Goal: Task Accomplishment & Management: Manage account settings

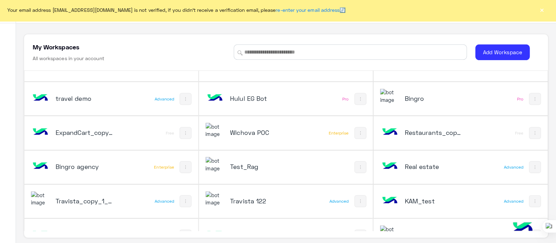
scroll to position [1391, 0]
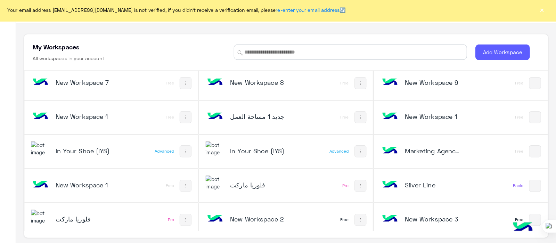
click at [488, 55] on button "Add Workspace" at bounding box center [503, 54] width 54 height 16
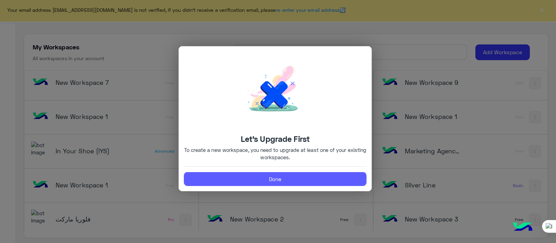
click at [263, 179] on button "Done" at bounding box center [278, 179] width 181 height 14
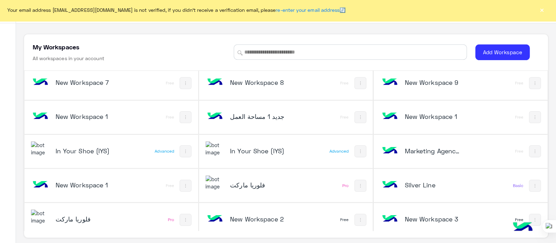
click at [266, 217] on h5 "New Workspace 2" at bounding box center [262, 219] width 57 height 8
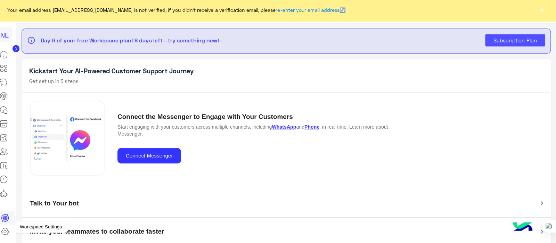
click at [11, 231] on icon at bounding box center [10, 232] width 2 height 2
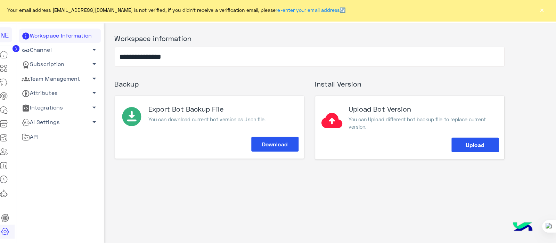
click at [43, 64] on link "Subscription arrow_drop_down" at bounding box center [64, 66] width 81 height 14
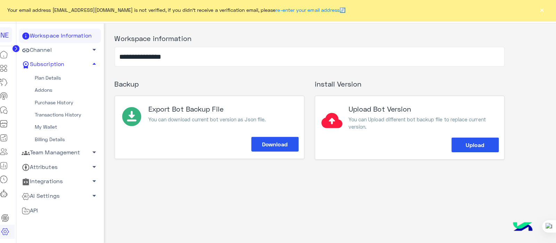
click at [62, 53] on link "Channel arrow_drop_down" at bounding box center [64, 52] width 81 height 14
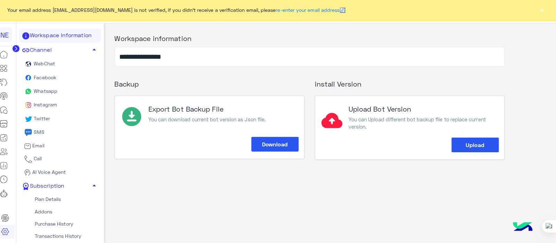
click at [86, 37] on link "Workspace Information" at bounding box center [64, 38] width 81 height 14
click at [96, 54] on span "arrow_drop_up" at bounding box center [99, 51] width 8 height 8
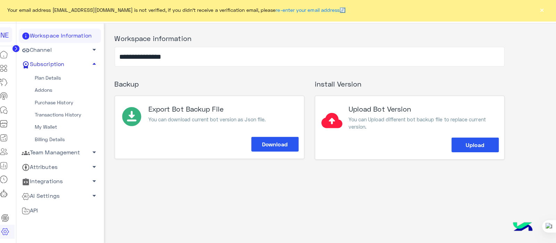
click at [62, 64] on link "Subscription arrow_drop_up" at bounding box center [64, 66] width 81 height 14
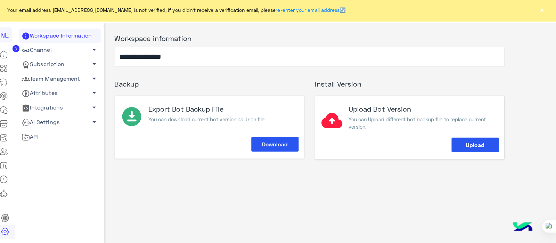
click at [546, 8] on div "Your email address [EMAIL_ADDRESS][DOMAIN_NAME] is not verified, if you didn't …" at bounding box center [278, 12] width 556 height 24
click at [448, 47] on div "**********" at bounding box center [312, 48] width 386 height 40
click at [543, 11] on button "×" at bounding box center [542, 11] width 7 height 7
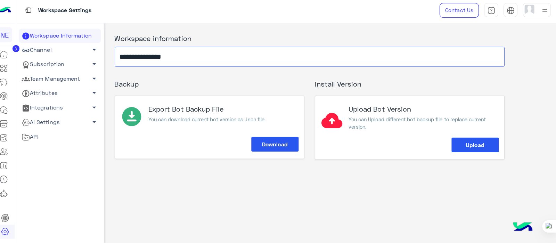
click at [191, 56] on input "**********" at bounding box center [312, 58] width 386 height 19
type input "*"
type input "**********"
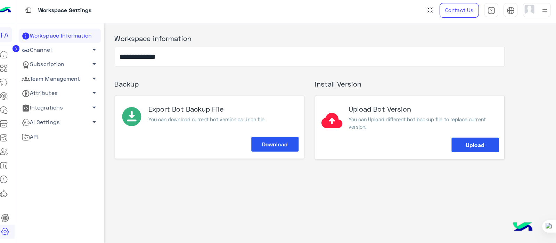
click at [259, 181] on div "**********" at bounding box center [333, 132] width 448 height 215
click at [63, 62] on link "Subscription arrow_drop_down" at bounding box center [64, 66] width 81 height 14
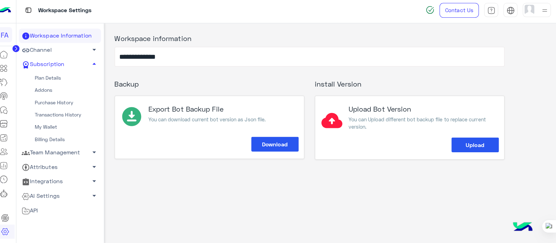
click at [49, 153] on link "Team Management arrow_drop_down" at bounding box center [64, 153] width 81 height 14
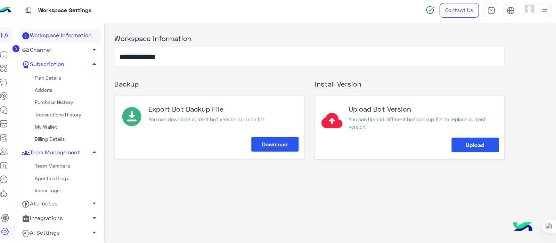
scroll to position [10, 0]
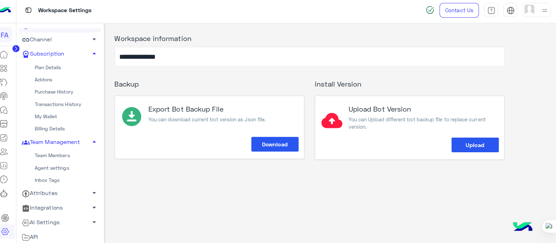
click at [49, 156] on link "Team Members" at bounding box center [64, 156] width 81 height 12
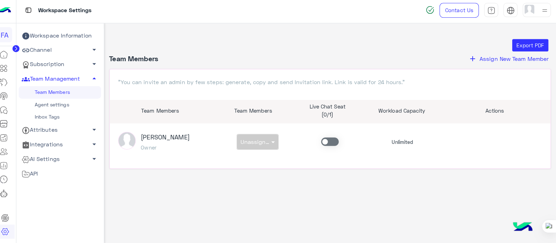
click at [479, 59] on button "add Assign New Team Member" at bounding box center [509, 60] width 84 height 9
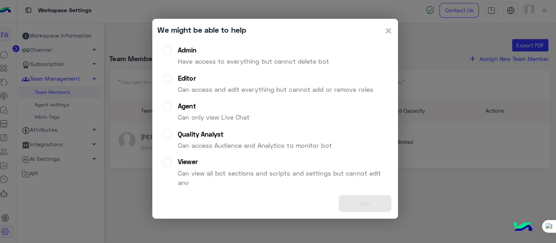
click at [169, 52] on label "Admin Have access to everything but cannot delete bot" at bounding box center [249, 60] width 164 height 25
click at [351, 201] on button "Next" at bounding box center [367, 203] width 52 height 17
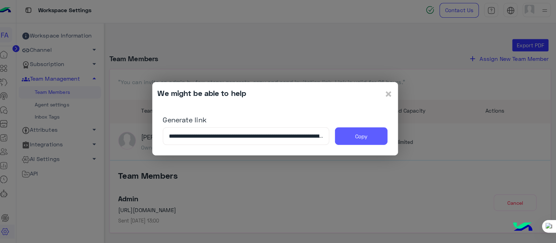
click at [354, 138] on button "Copy" at bounding box center [363, 136] width 52 height 17
click at [390, 96] on span "×" at bounding box center [390, 95] width 8 height 16
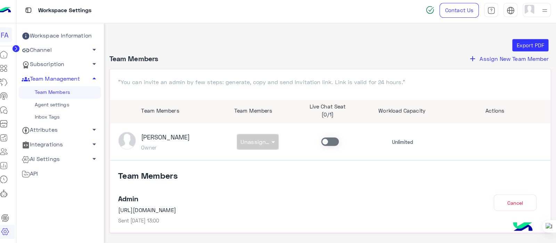
click at [48, 67] on link "Subscription arrow_drop_down" at bounding box center [64, 66] width 81 height 14
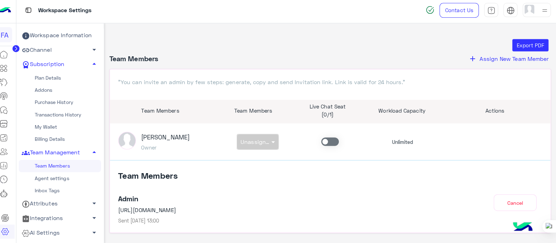
click at [55, 79] on link "Plan Details" at bounding box center [64, 79] width 81 height 12
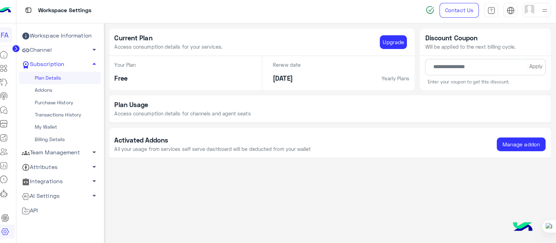
click at [49, 90] on link "Addons" at bounding box center [64, 92] width 81 height 12
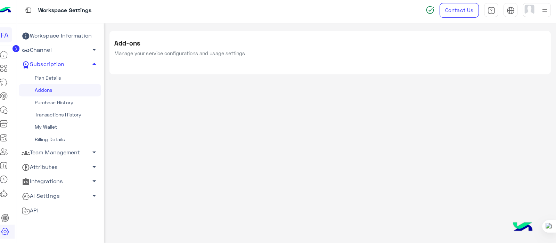
click at [61, 48] on link "Channel arrow_drop_down" at bounding box center [64, 52] width 81 height 14
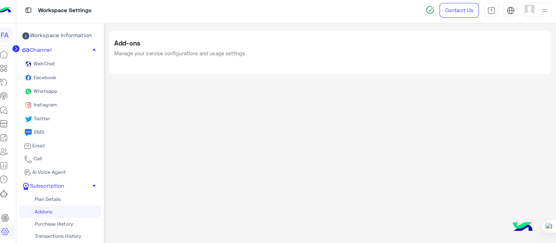
click at [59, 31] on link "Workspace Information" at bounding box center [64, 38] width 81 height 14
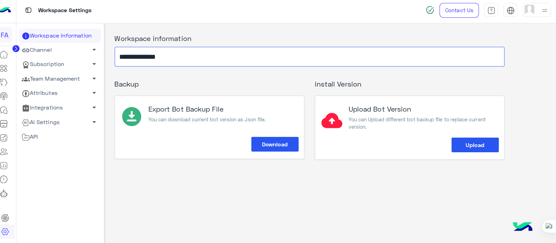
drag, startPoint x: 187, startPoint y: 54, endPoint x: 115, endPoint y: 70, distance: 73.4
click at [115, 70] on div "**********" at bounding box center [312, 94] width 396 height 132
